Goal: Information Seeking & Learning: Learn about a topic

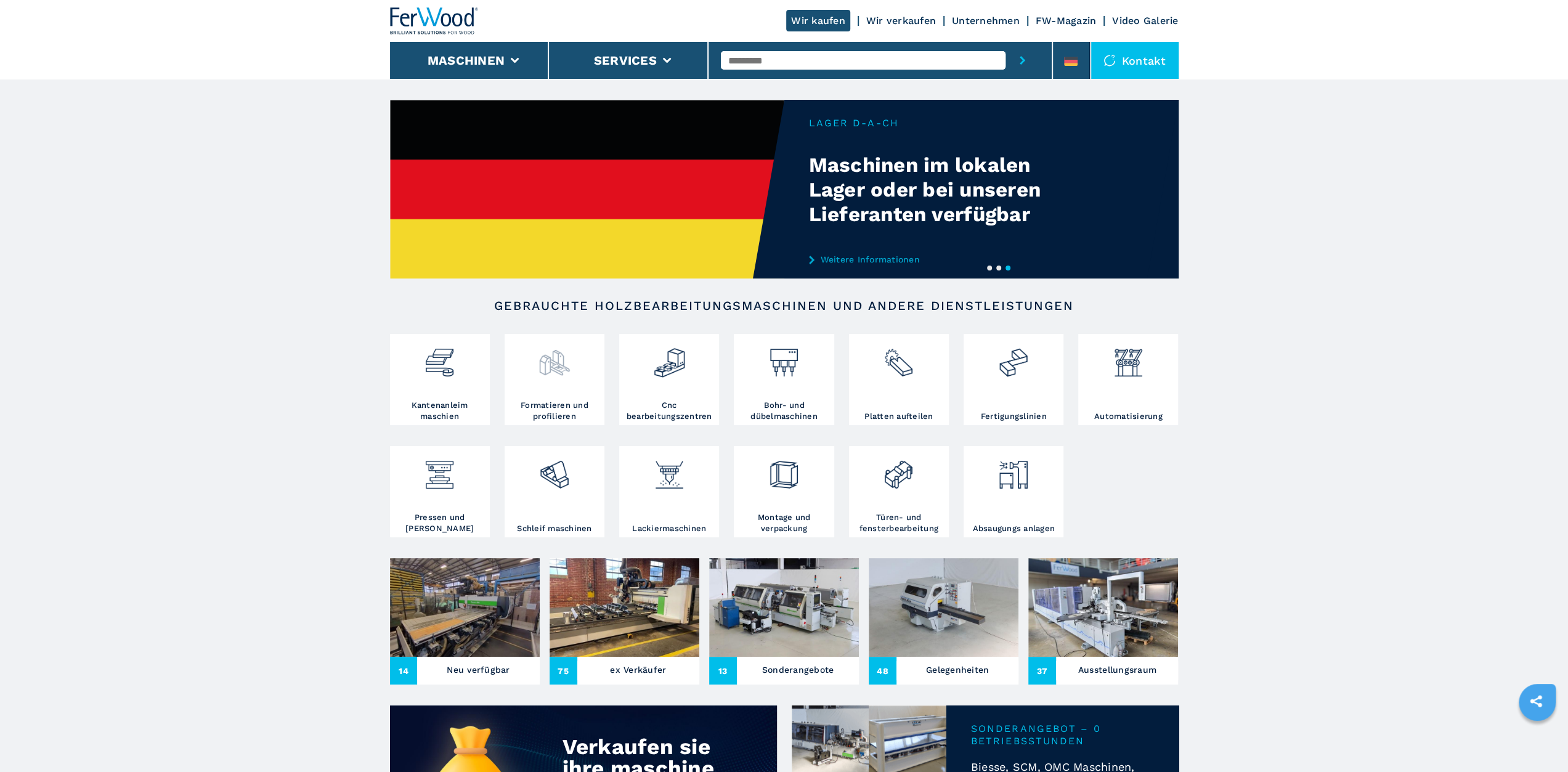
click at [554, 379] on img at bounding box center [554, 358] width 33 height 42
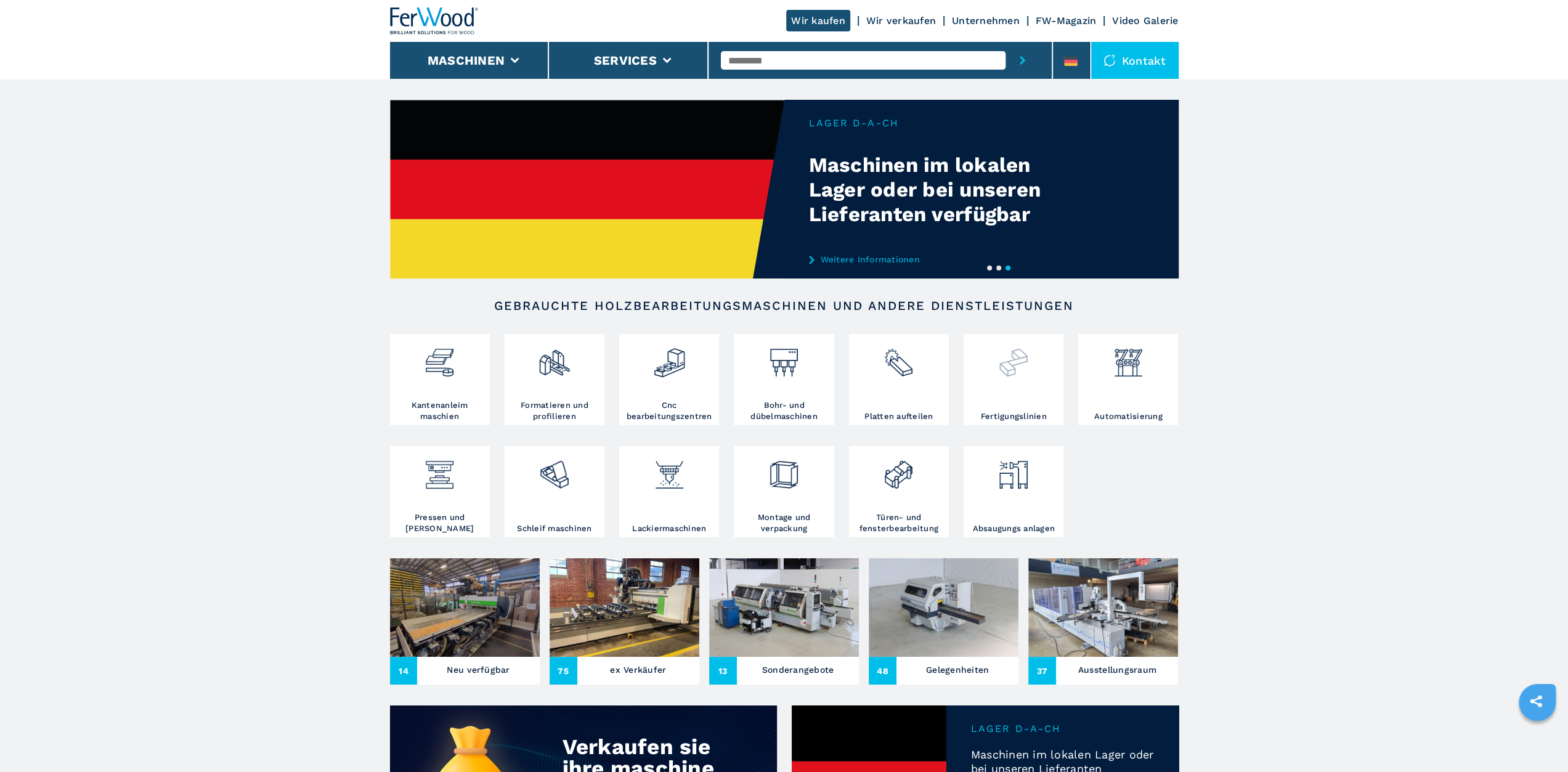
click at [1006, 392] on div at bounding box center [1013, 374] width 94 height 74
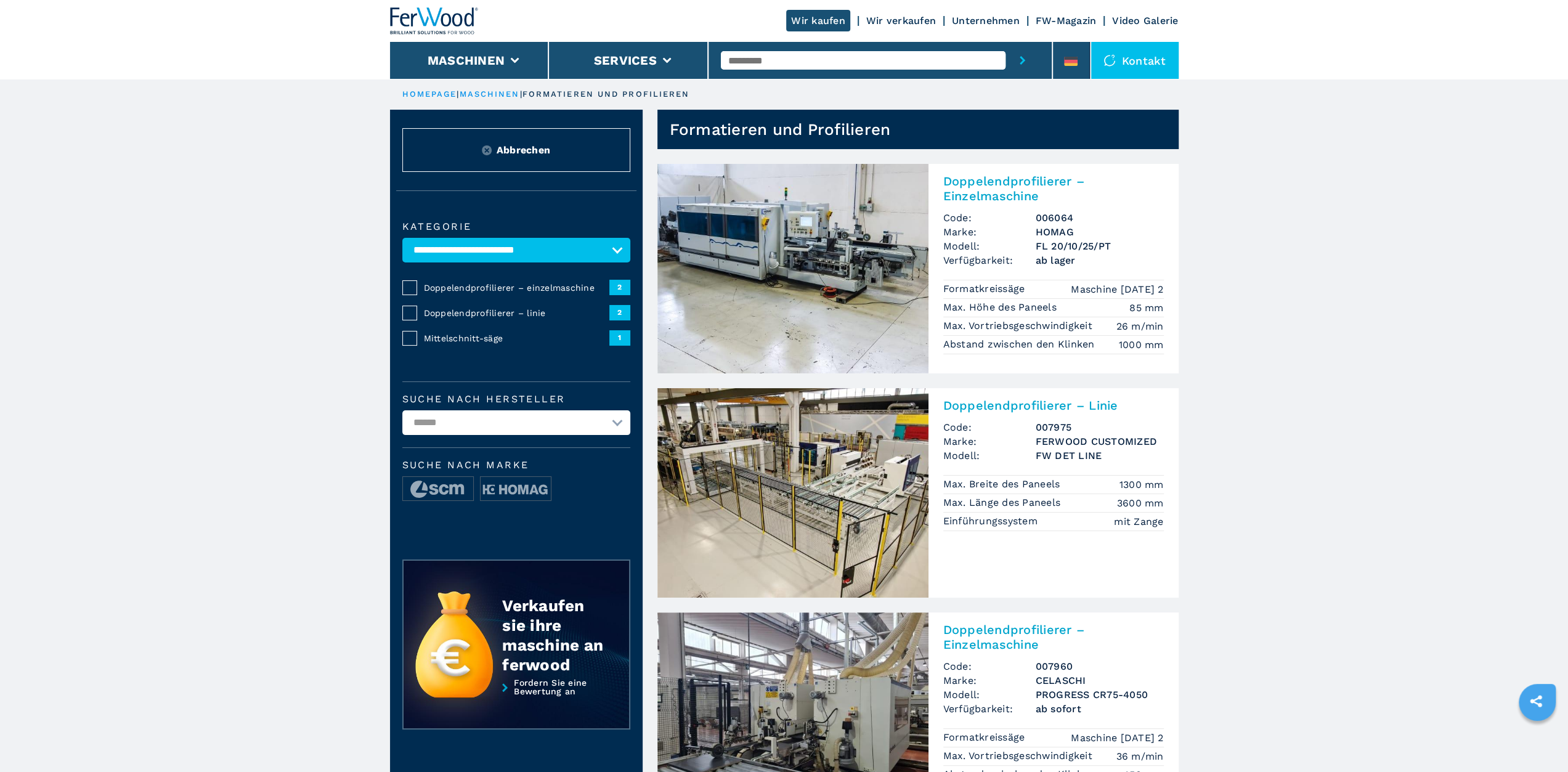
click at [809, 252] on img at bounding box center [793, 268] width 271 height 209
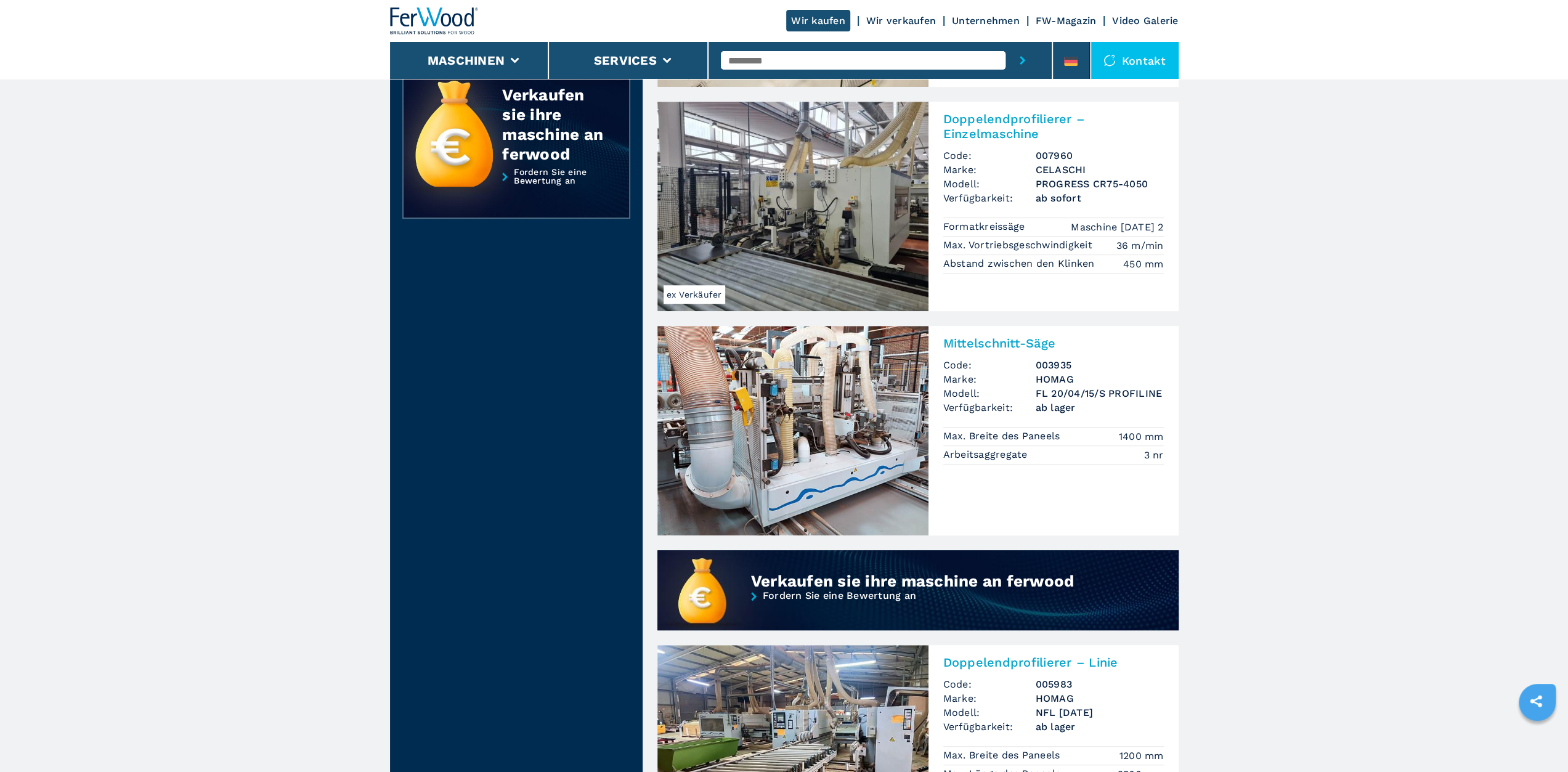
scroll to position [246, 0]
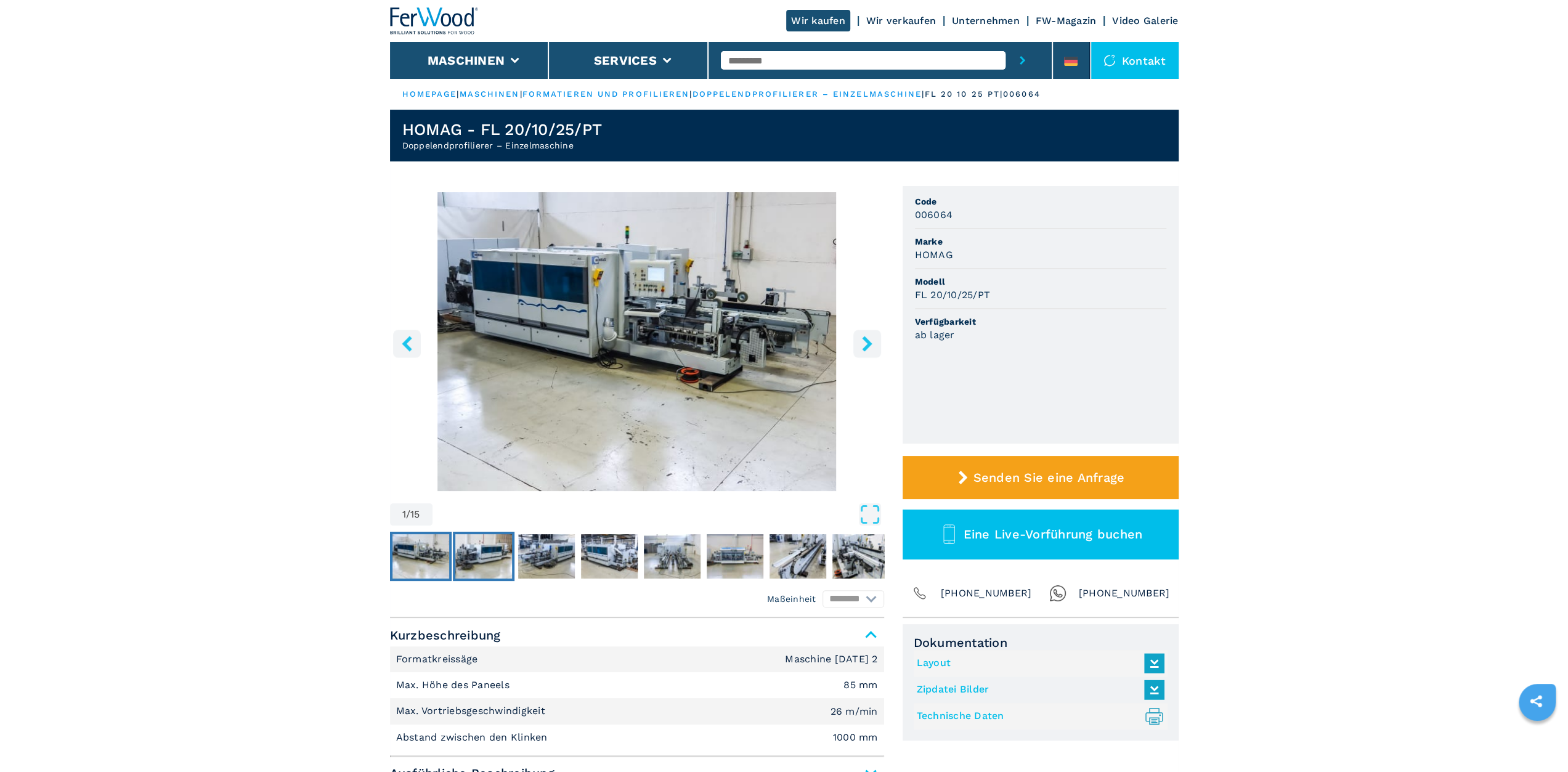
click at [479, 571] on img "Go to Slide 2" at bounding box center [483, 556] width 56 height 44
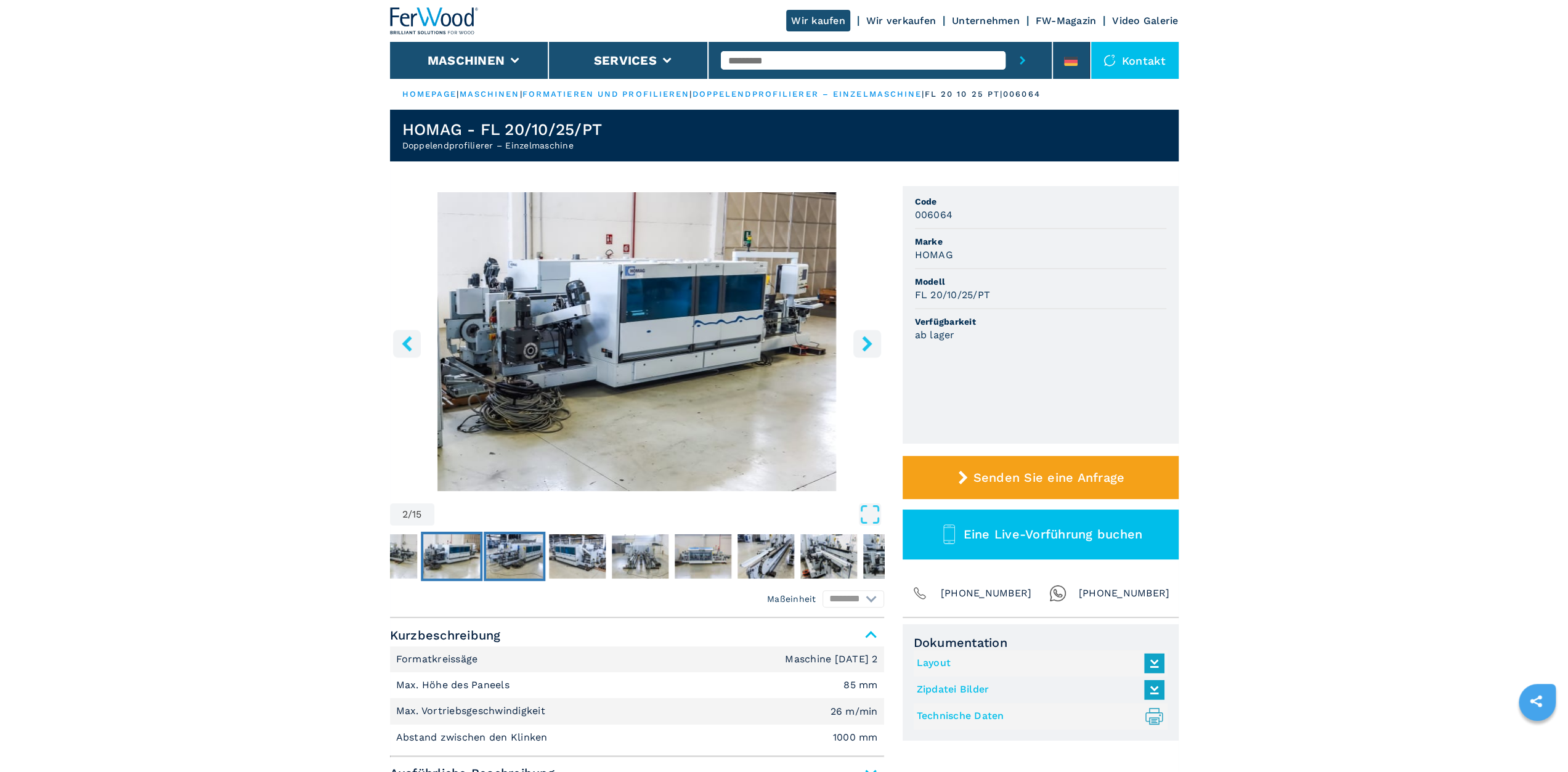
click at [532, 561] on img "Go to Slide 3" at bounding box center [514, 556] width 56 height 44
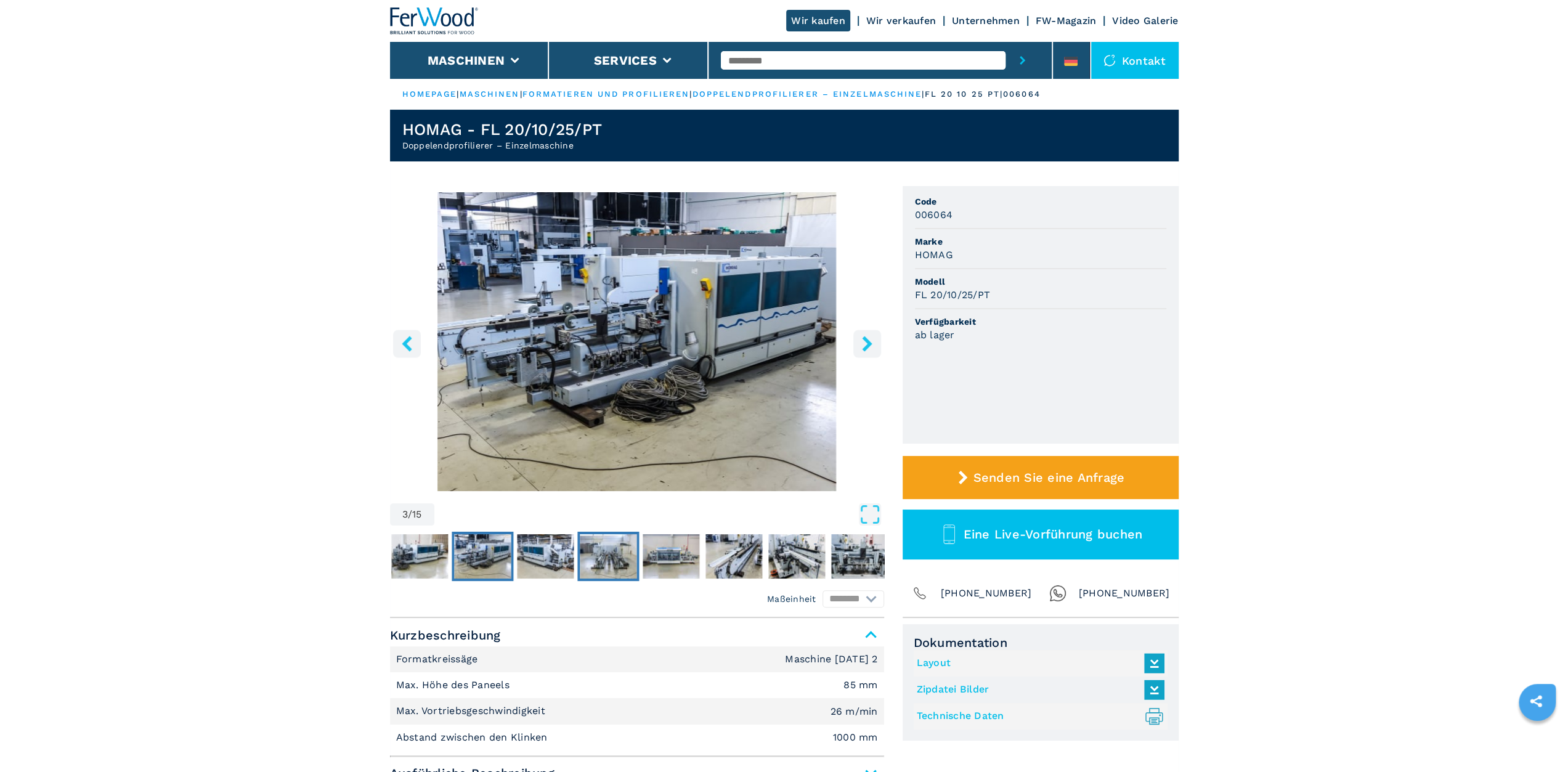
click at [606, 558] on img "Go to Slide 5" at bounding box center [608, 556] width 56 height 44
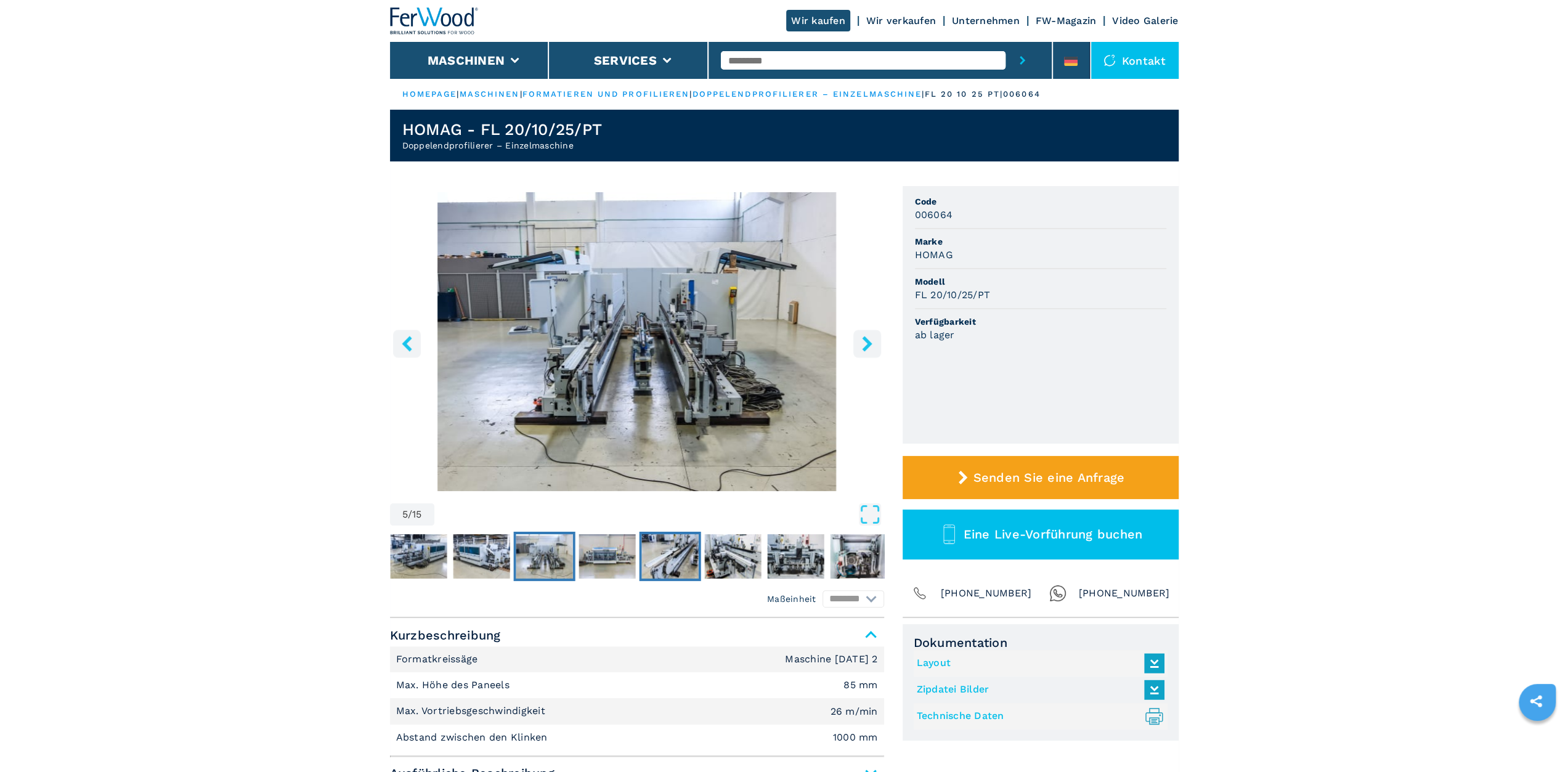
click at [654, 554] on img "Go to Slide 7" at bounding box center [669, 556] width 56 height 44
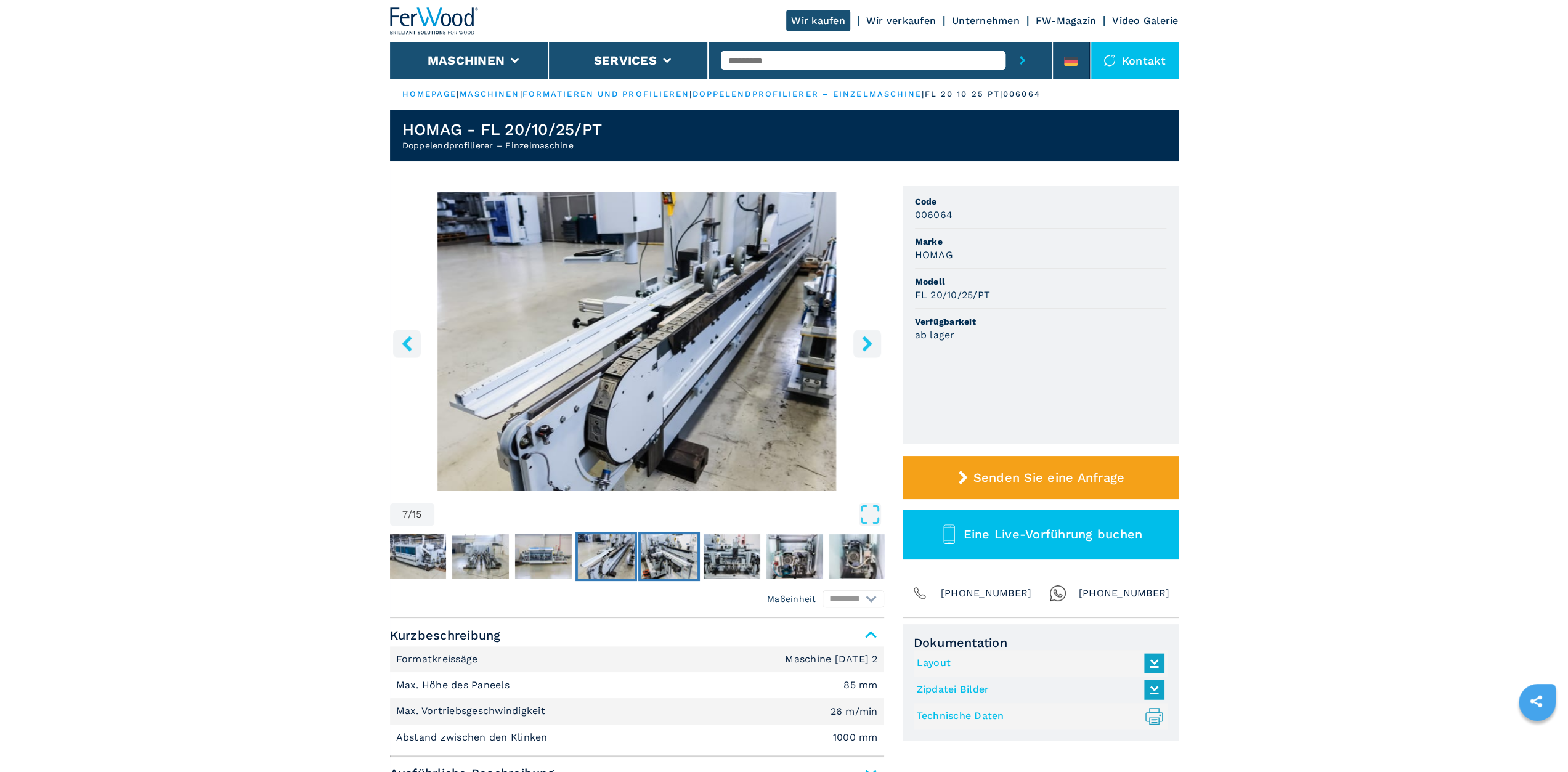
click at [686, 556] on img "Go to Slide 8" at bounding box center [668, 556] width 56 height 44
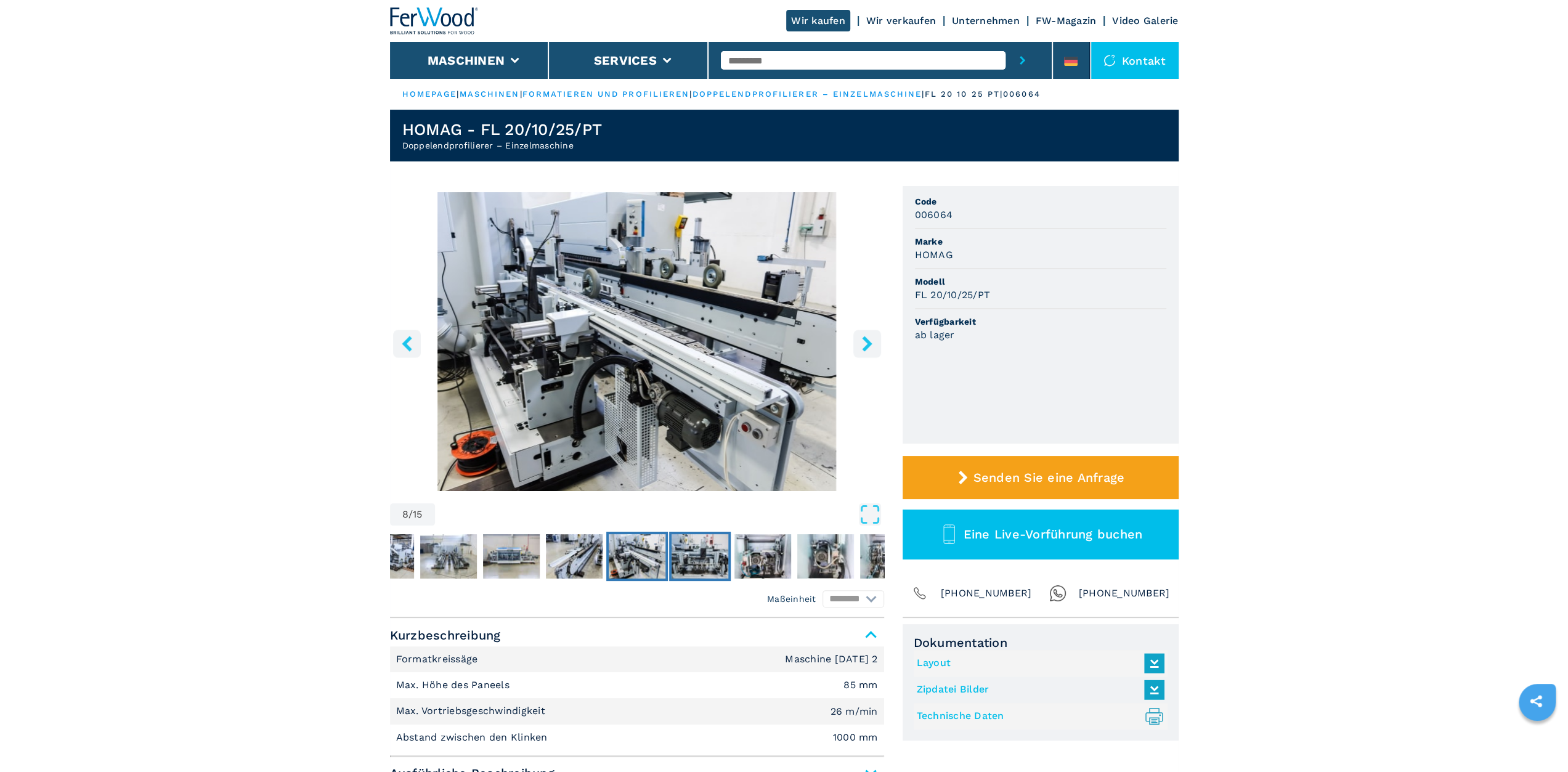
click at [715, 558] on img "Go to Slide 9" at bounding box center [699, 556] width 56 height 44
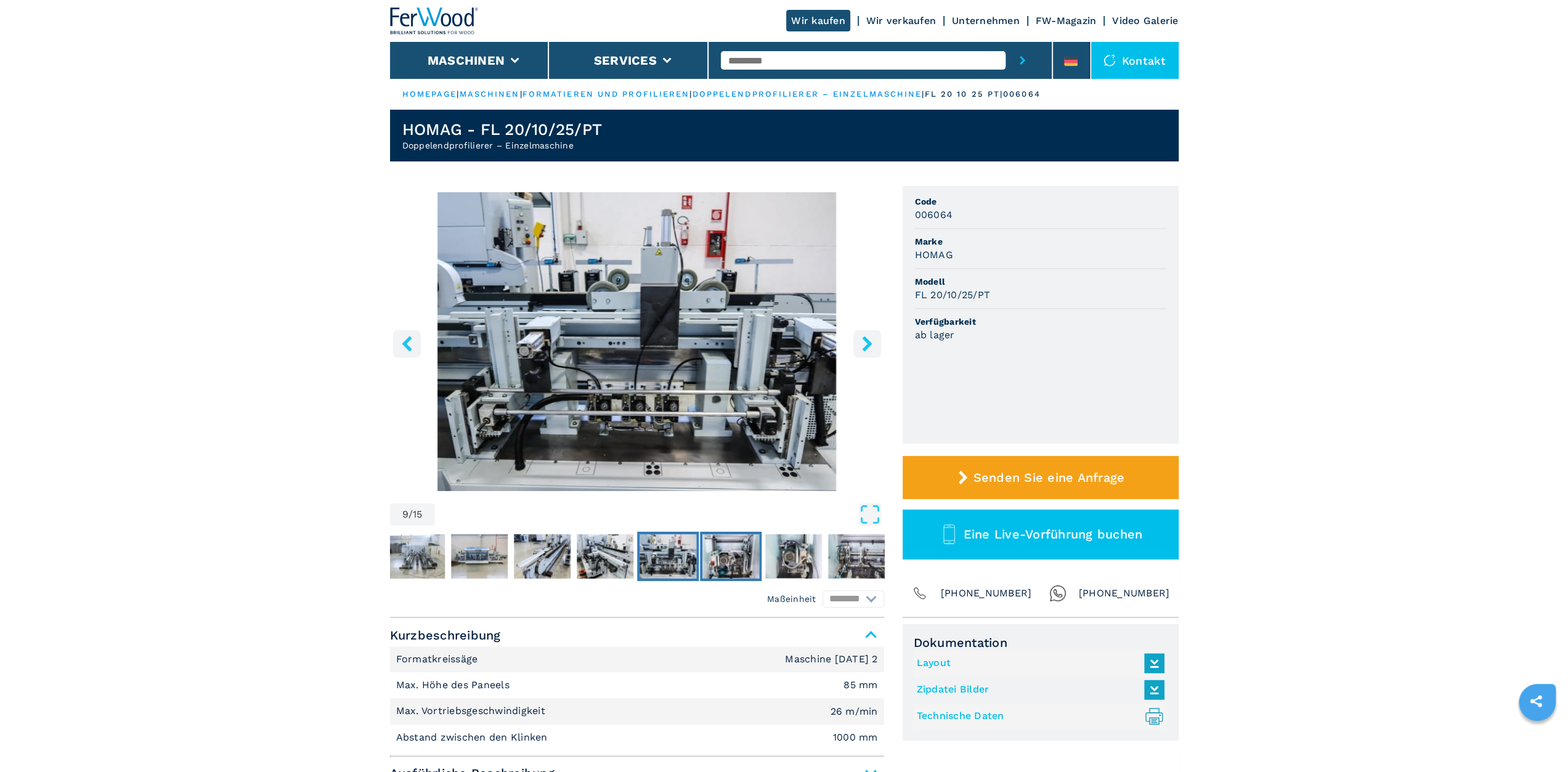
click at [746, 558] on img "Go to Slide 10" at bounding box center [730, 556] width 56 height 44
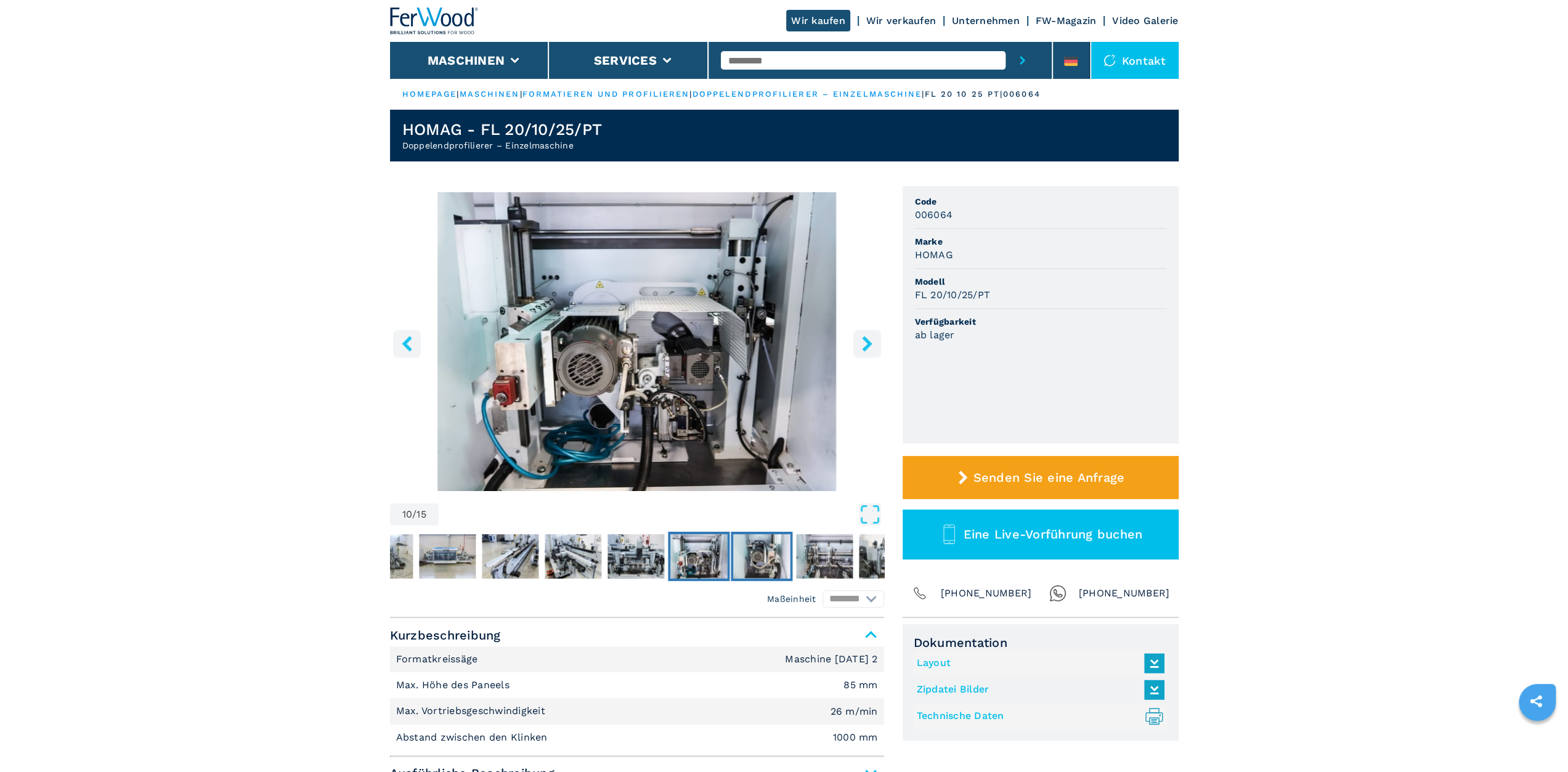
click at [783, 554] on img "Go to Slide 11" at bounding box center [761, 556] width 56 height 44
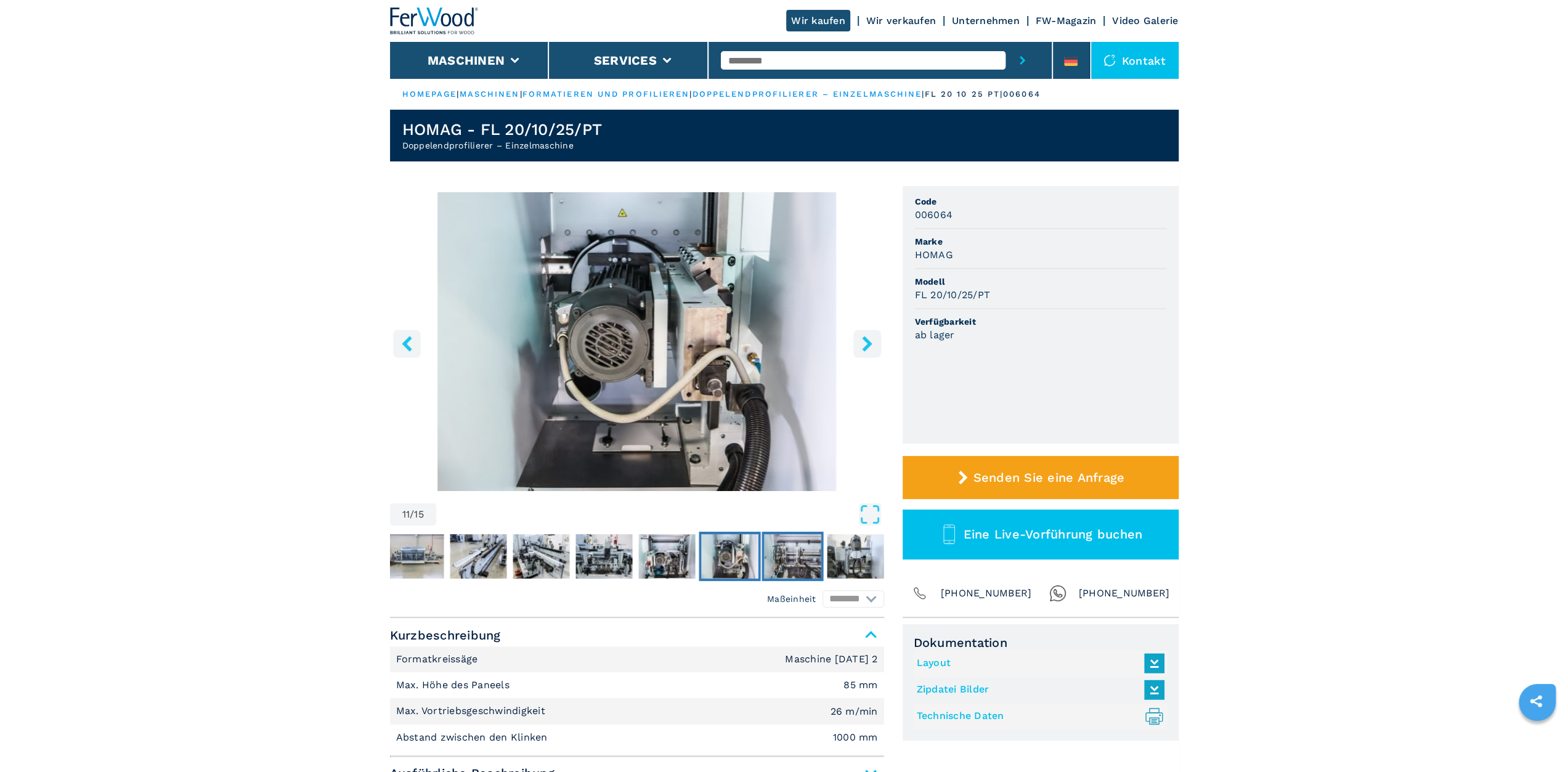
click at [802, 557] on img "Go to Slide 12" at bounding box center [792, 556] width 56 height 44
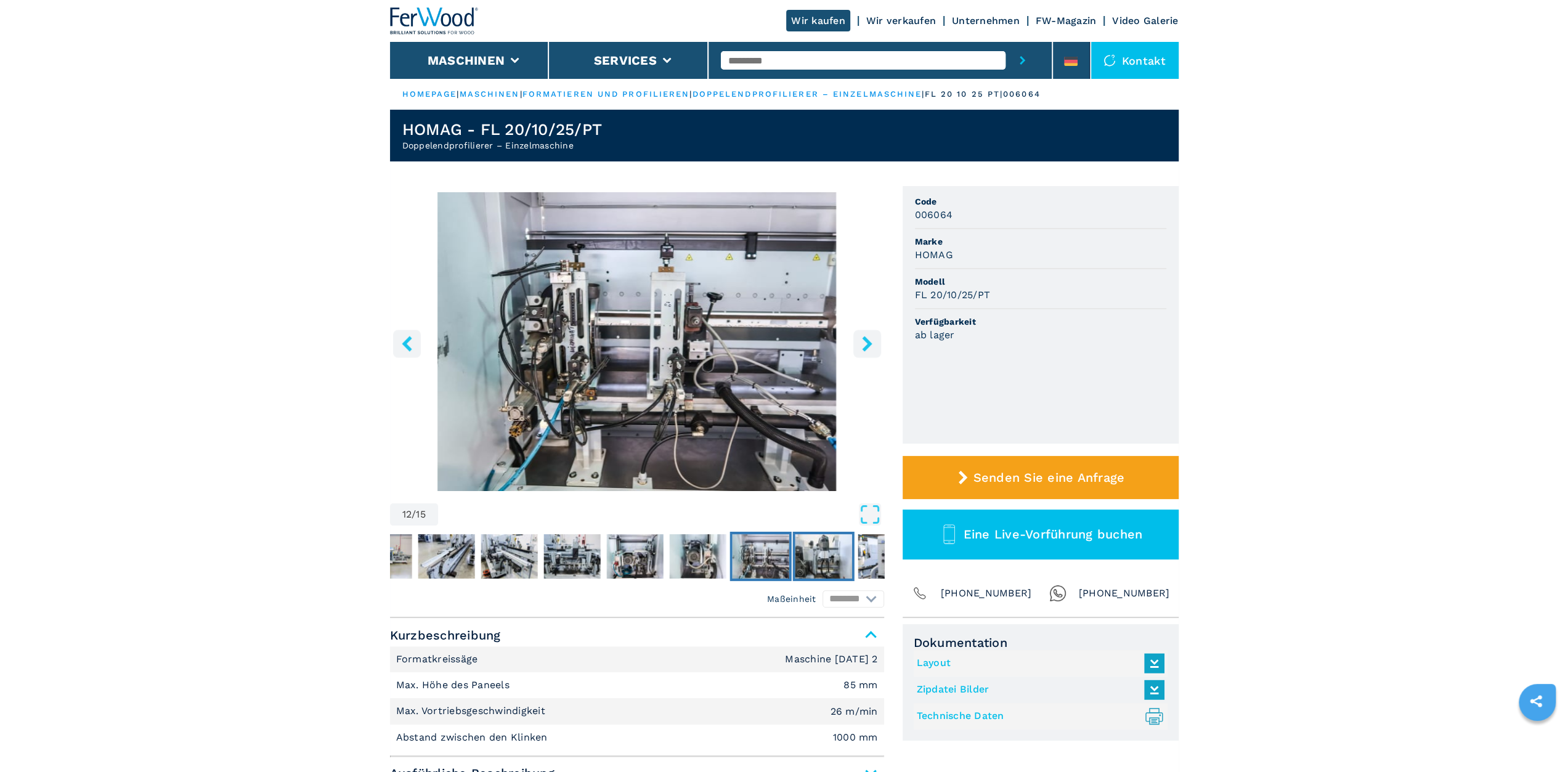
click at [823, 556] on img "Go to Slide 13" at bounding box center [823, 556] width 56 height 44
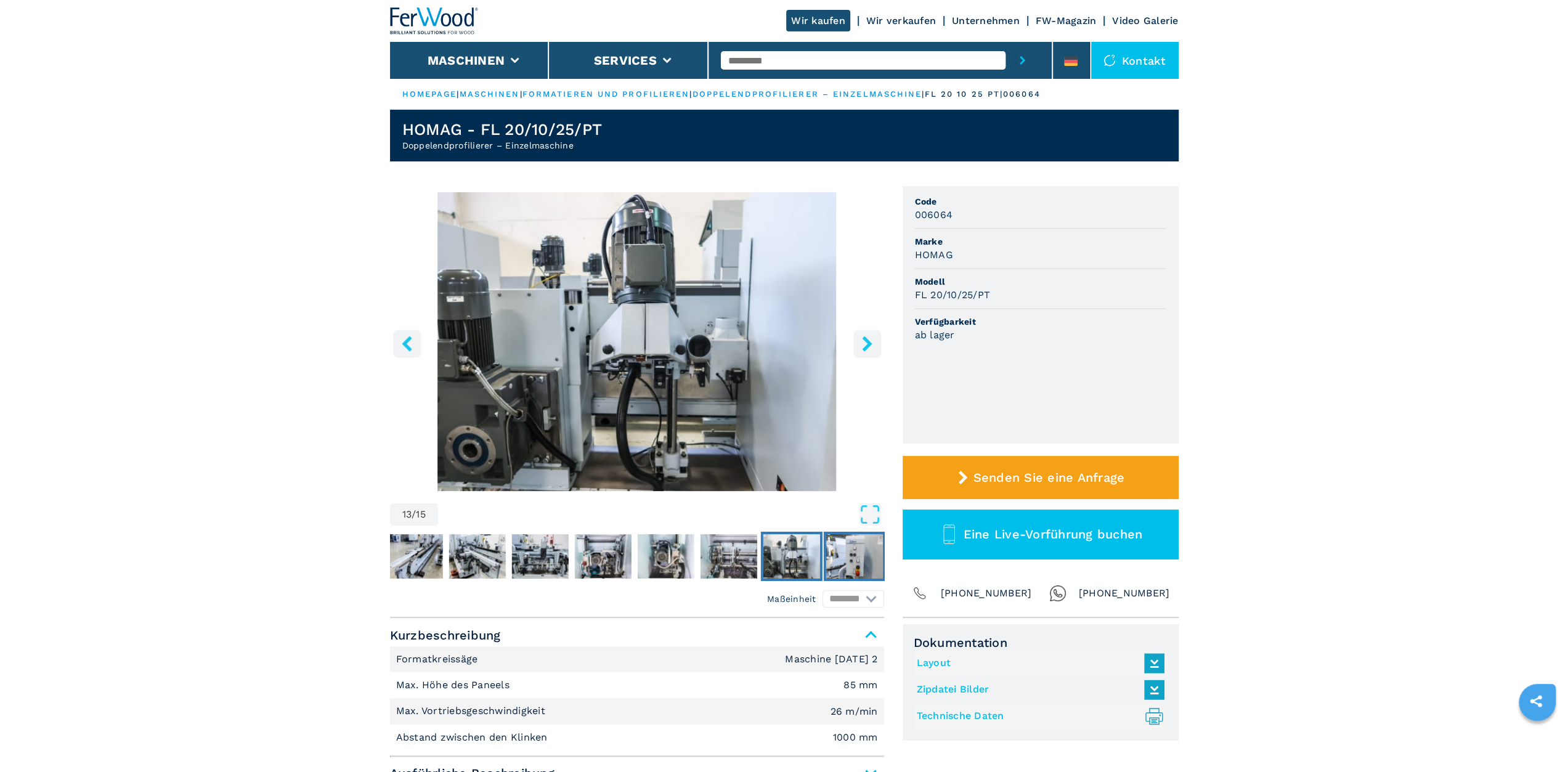
click at [845, 556] on img "Go to Slide 14" at bounding box center [854, 556] width 56 height 44
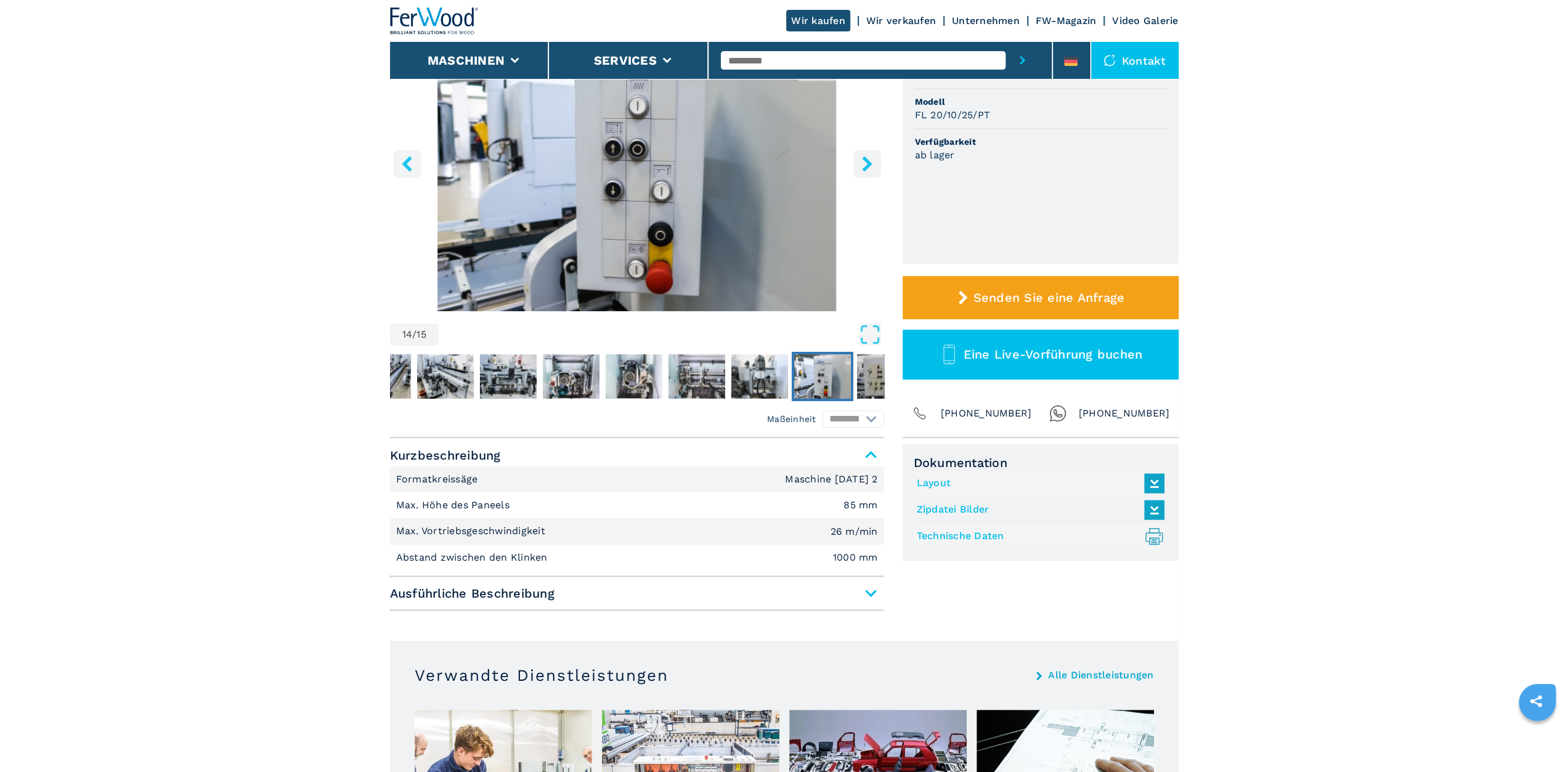
scroll to position [308, 0]
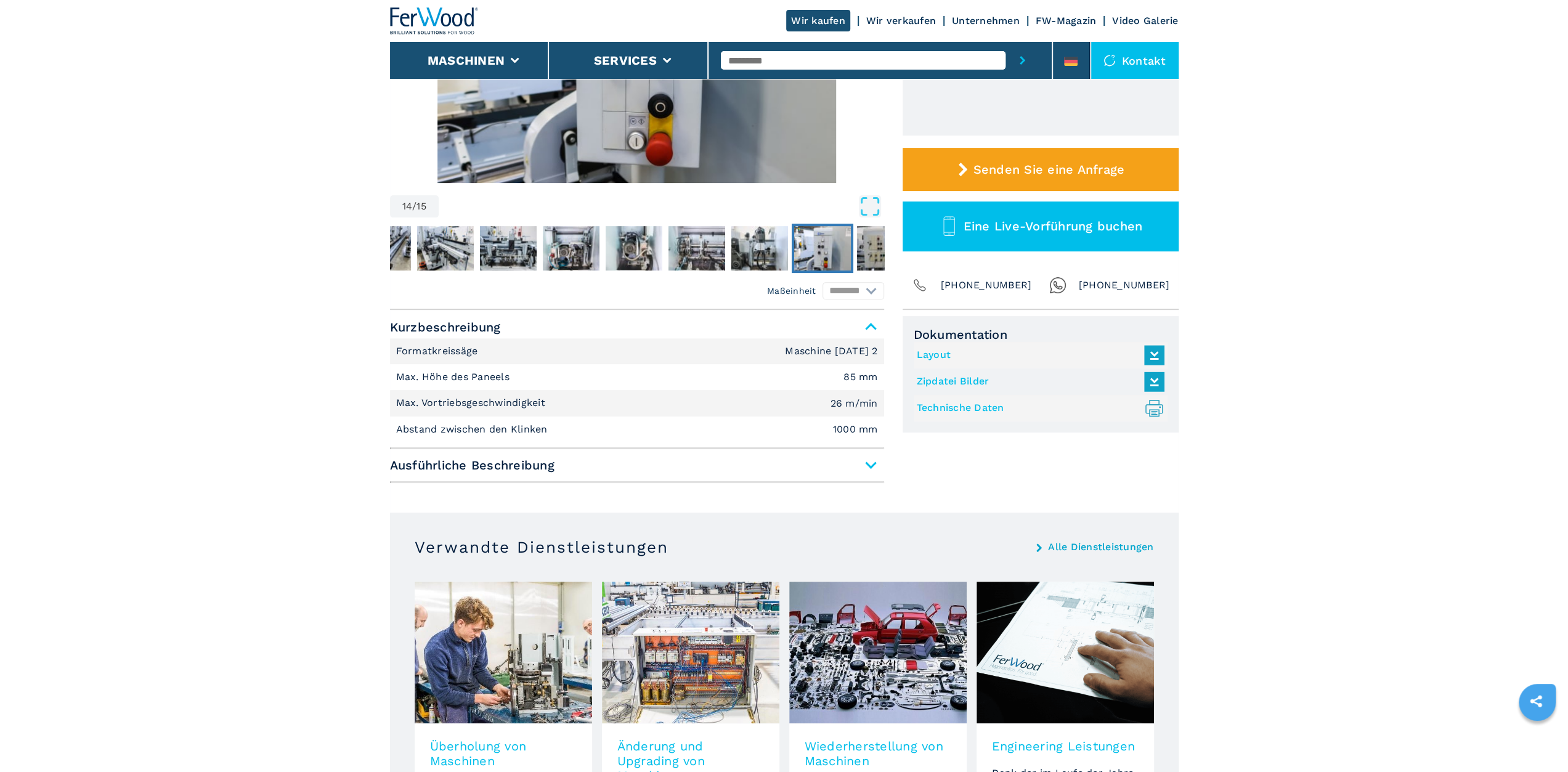
click at [875, 461] on span "Ausführliche Beschreibung" at bounding box center [637, 465] width 494 height 22
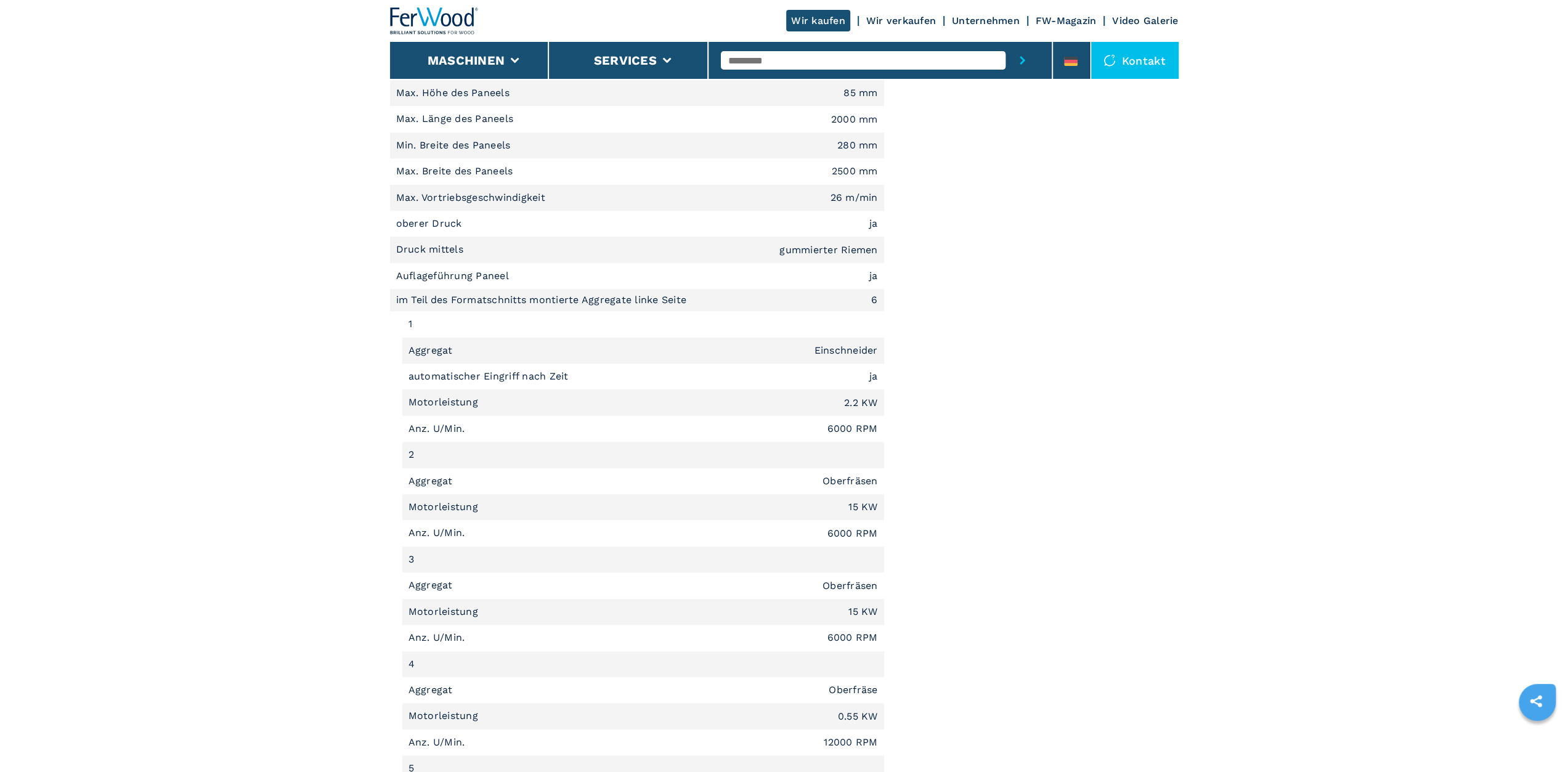
scroll to position [801, 0]
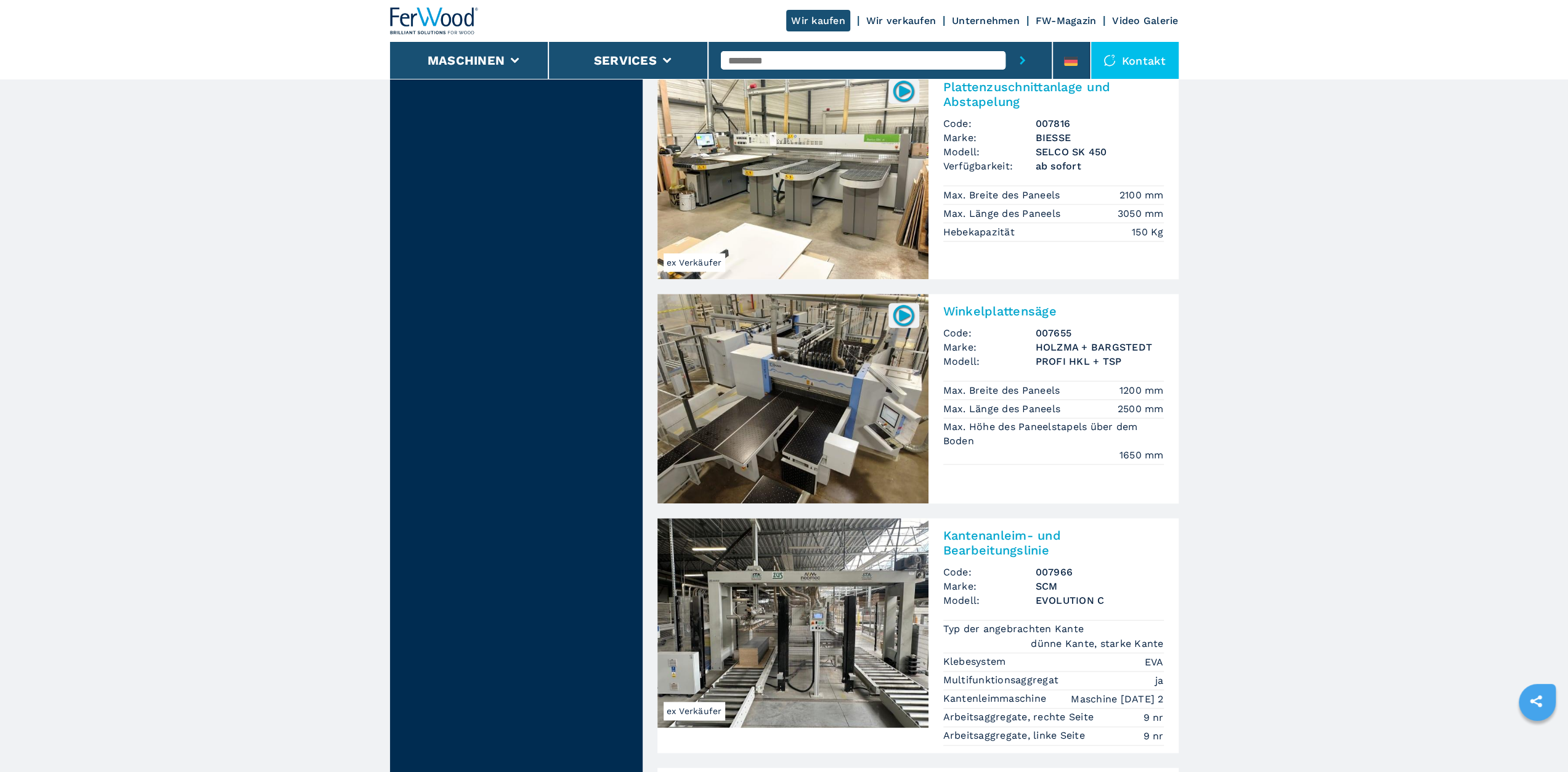
scroll to position [1109, 0]
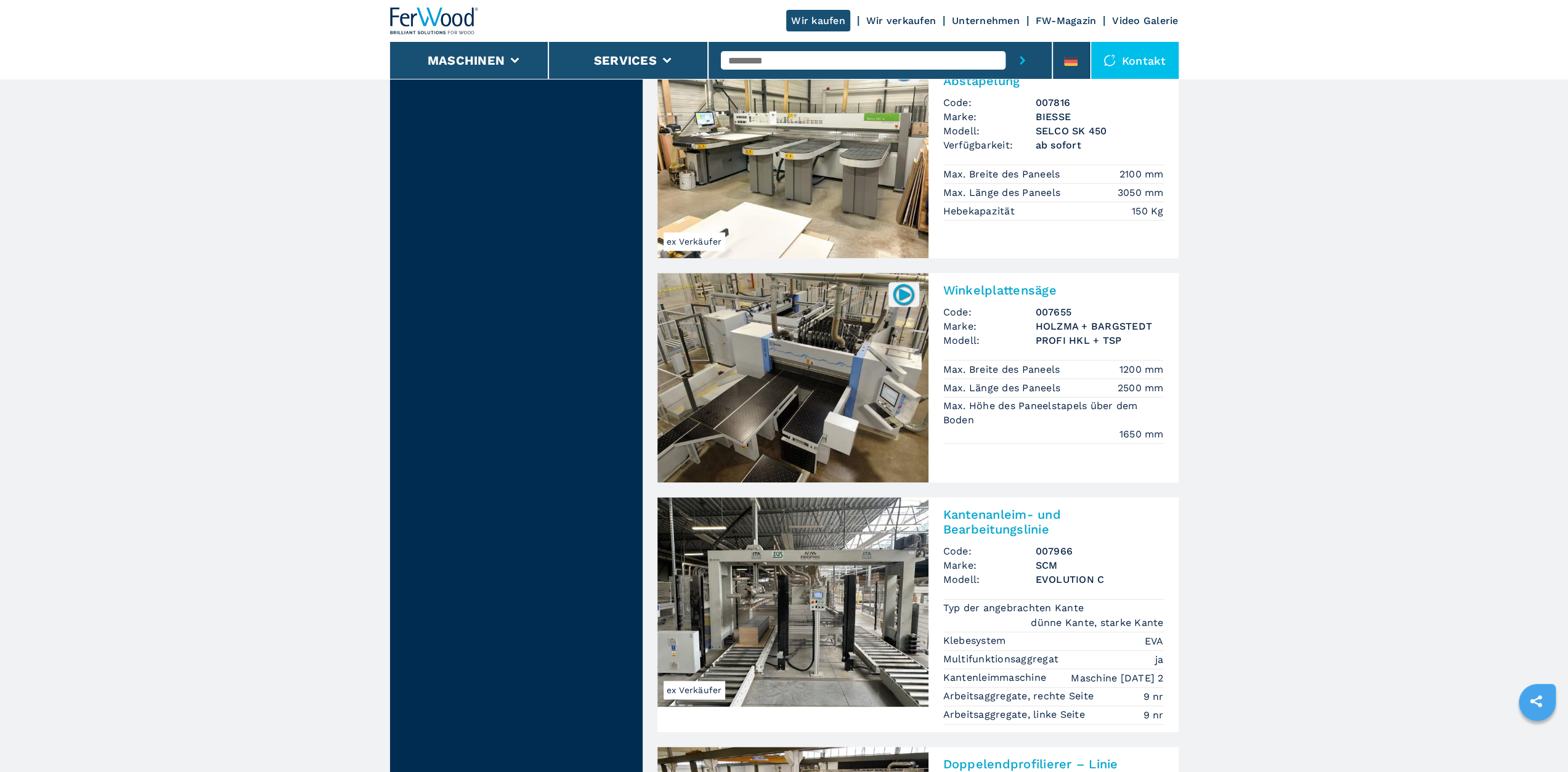
click at [848, 371] on img at bounding box center [793, 377] width 271 height 209
click at [824, 384] on img at bounding box center [793, 377] width 271 height 209
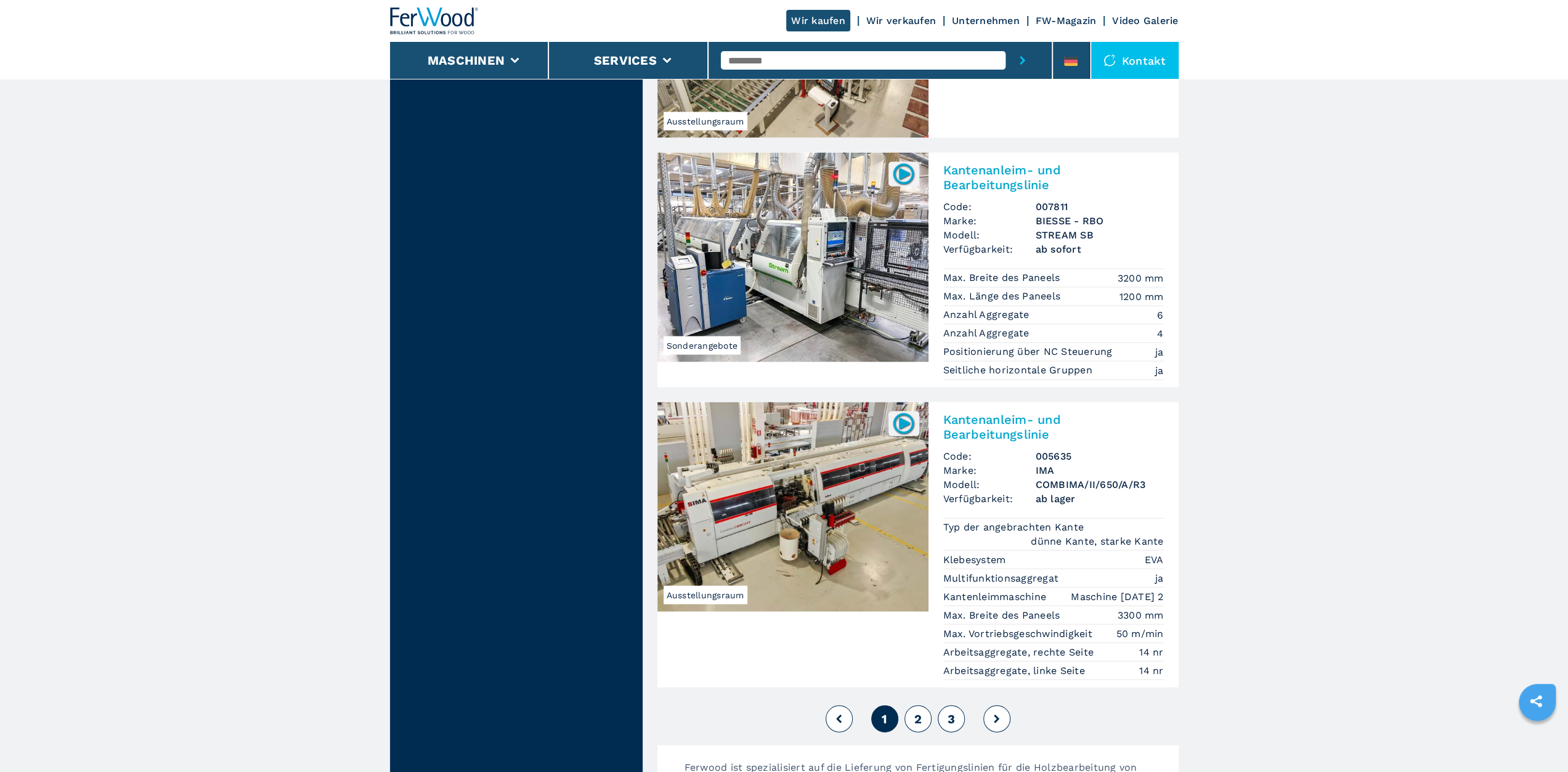
scroll to position [2525, 0]
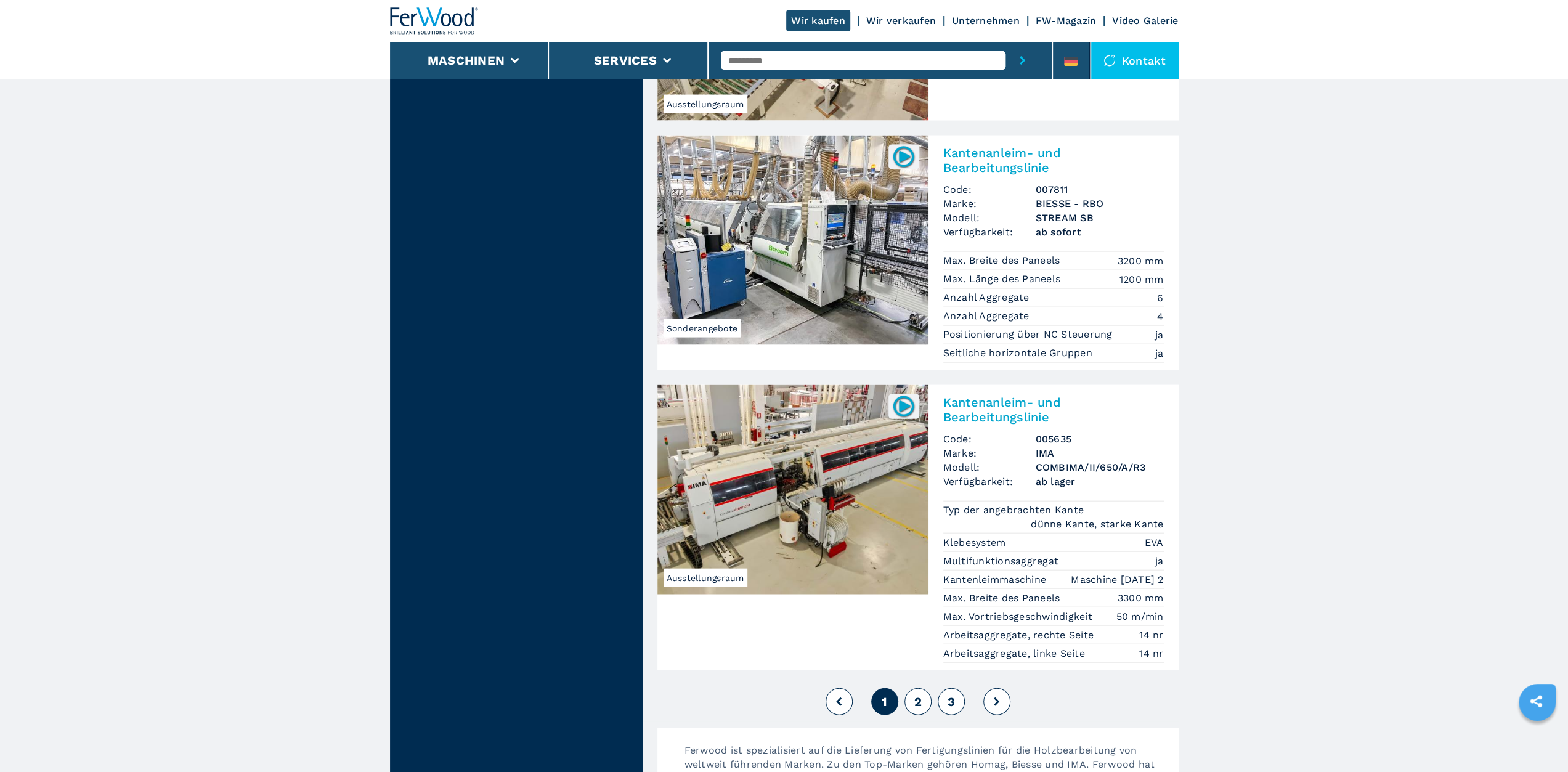
click at [917, 694] on span "2" at bounding box center [917, 701] width 7 height 15
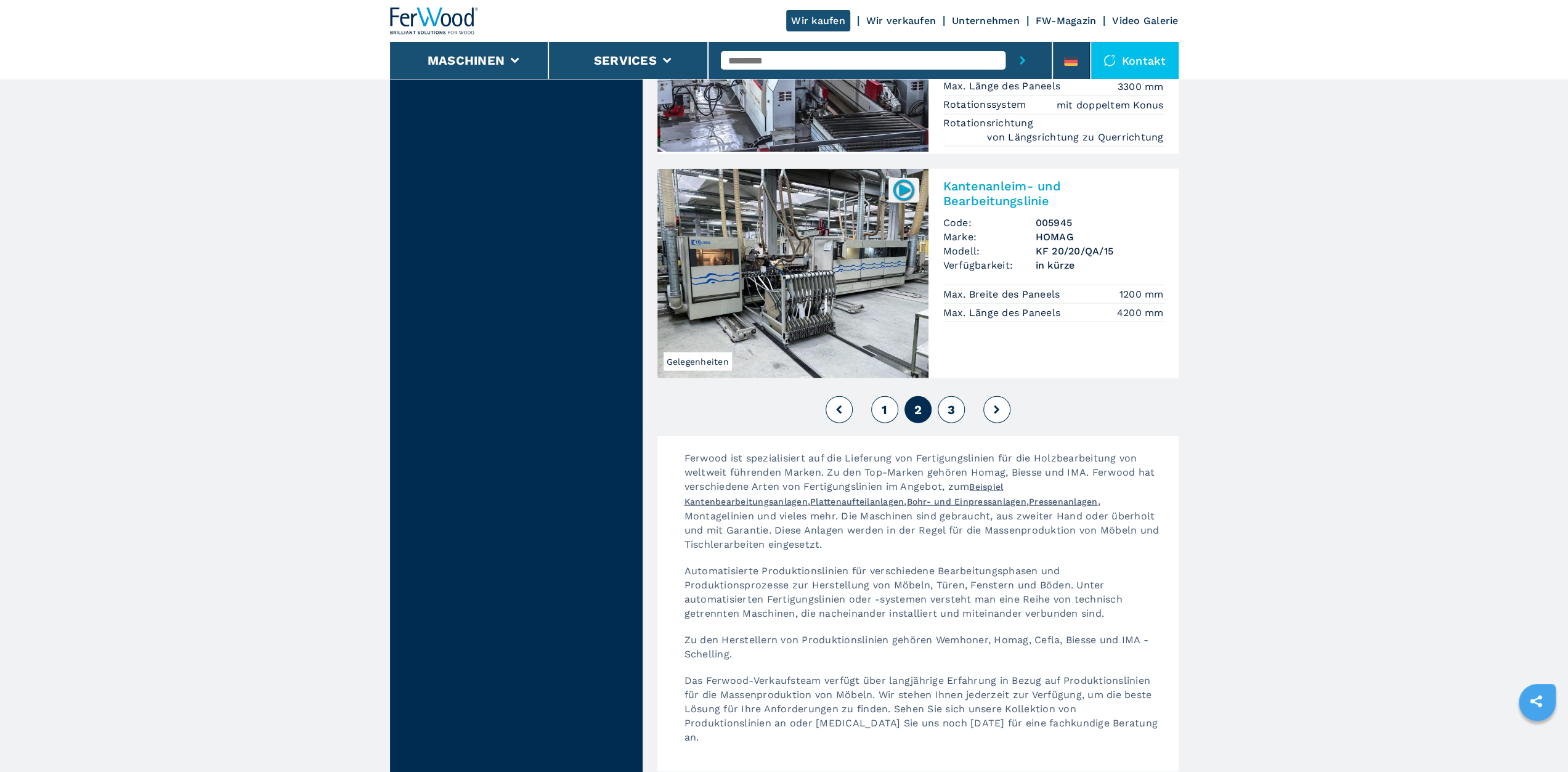
scroll to position [2834, 0]
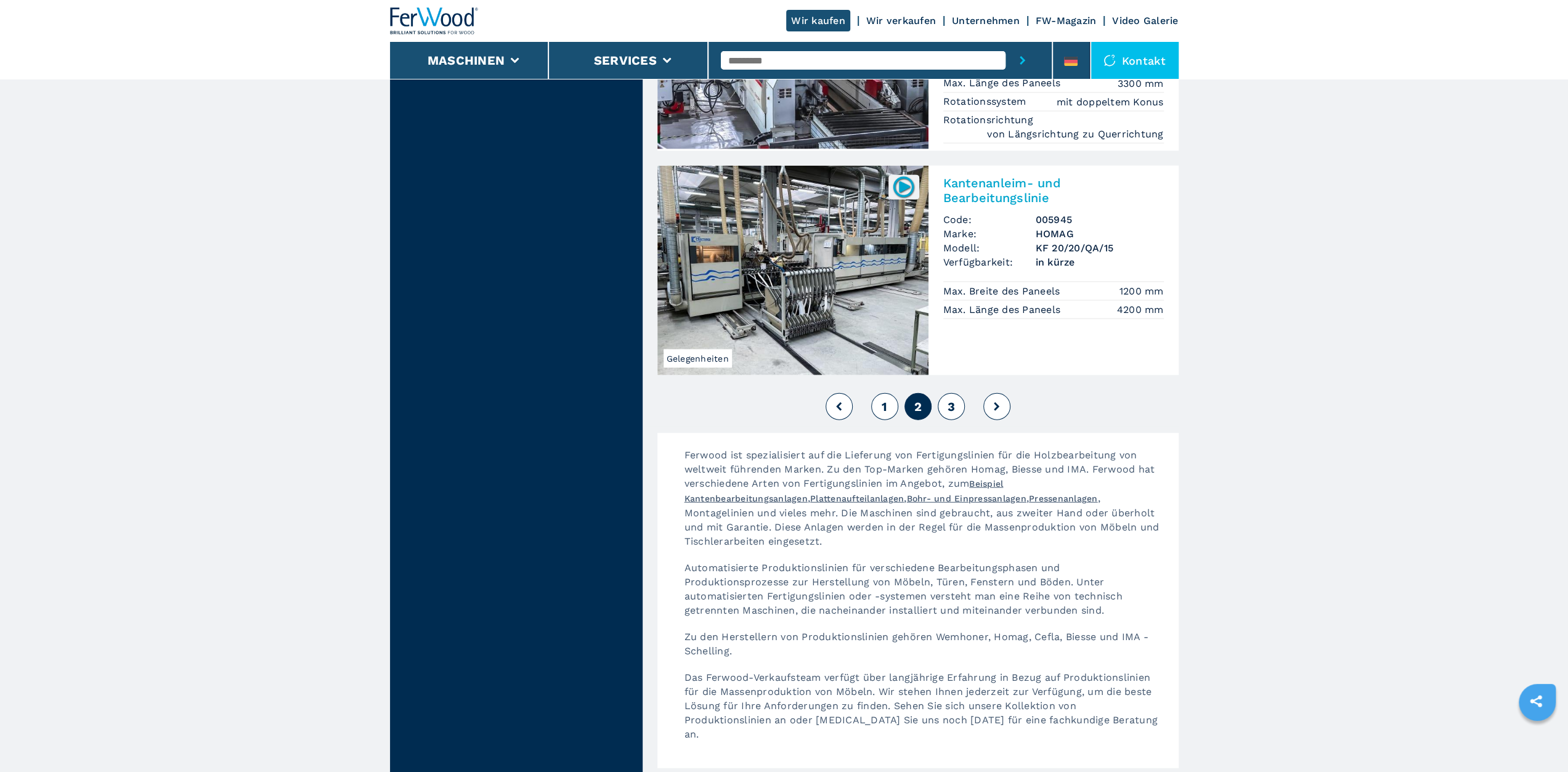
drag, startPoint x: 948, startPoint y: 368, endPoint x: 974, endPoint y: 374, distance: 26.7
click at [948, 399] on span "3" at bounding box center [951, 406] width 7 height 15
click at [955, 393] on button "3" at bounding box center [952, 406] width 27 height 27
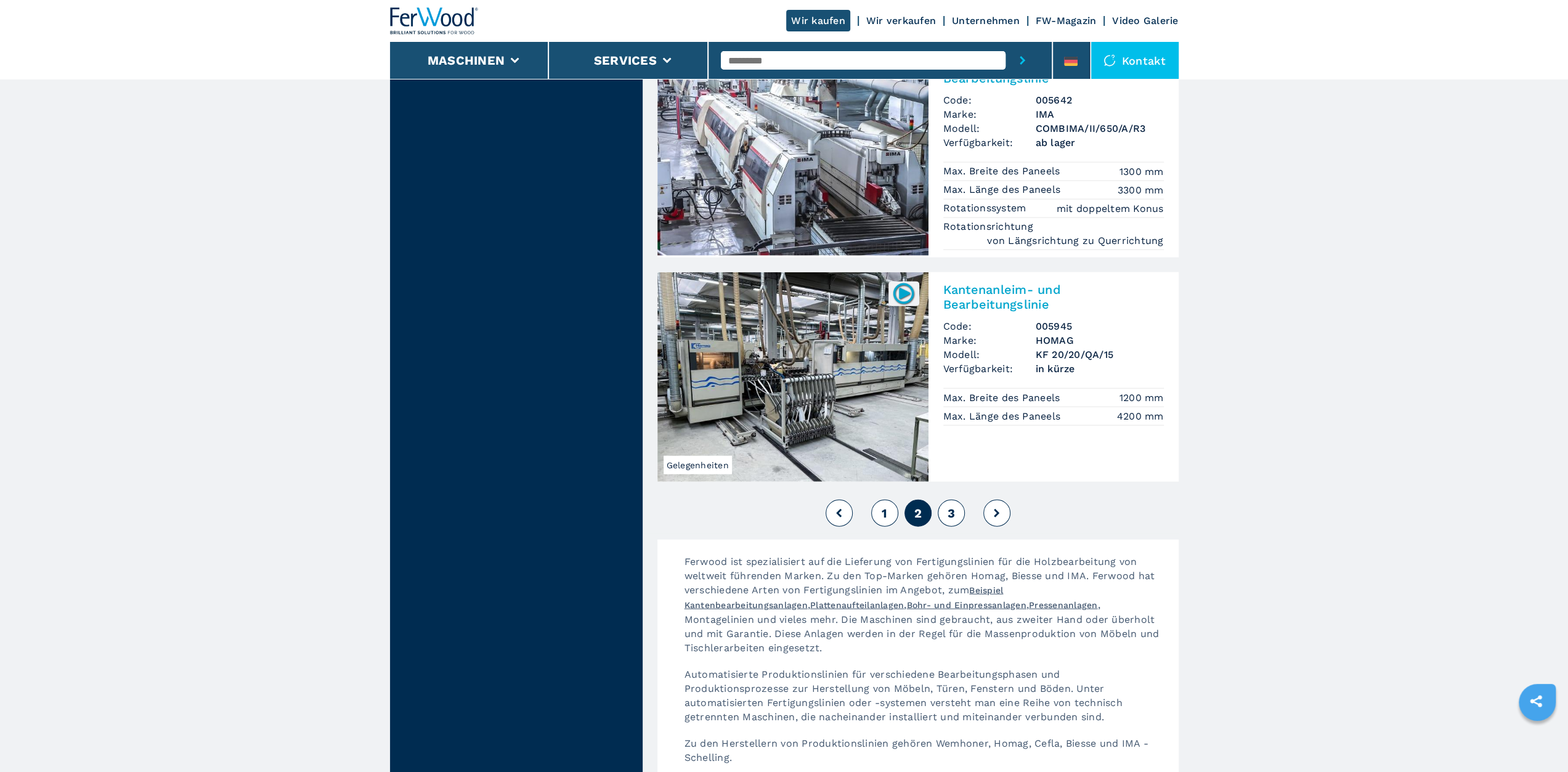
scroll to position [2649, 0]
